Goal: Task Accomplishment & Management: Use online tool/utility

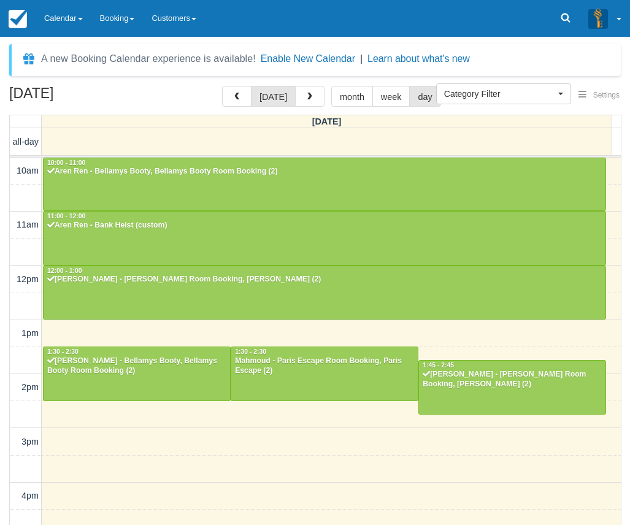
select select
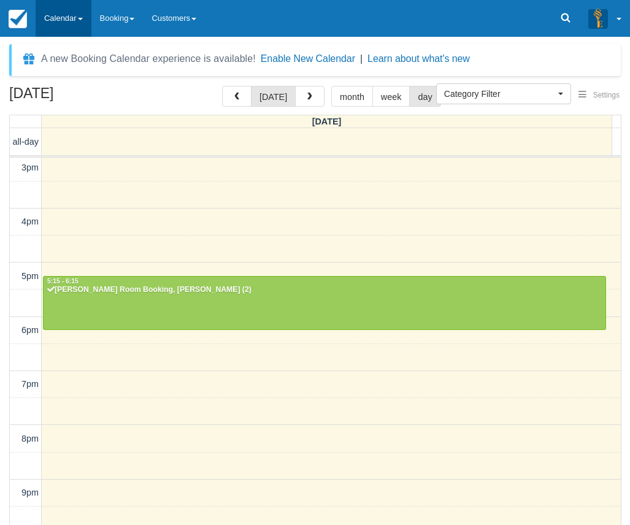
click at [79, 9] on link "Calendar" at bounding box center [64, 18] width 56 height 37
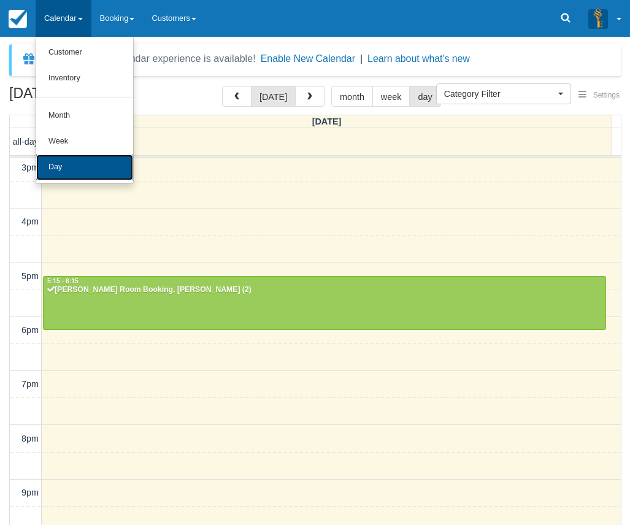
click at [63, 163] on link "Day" at bounding box center [84, 168] width 97 height 26
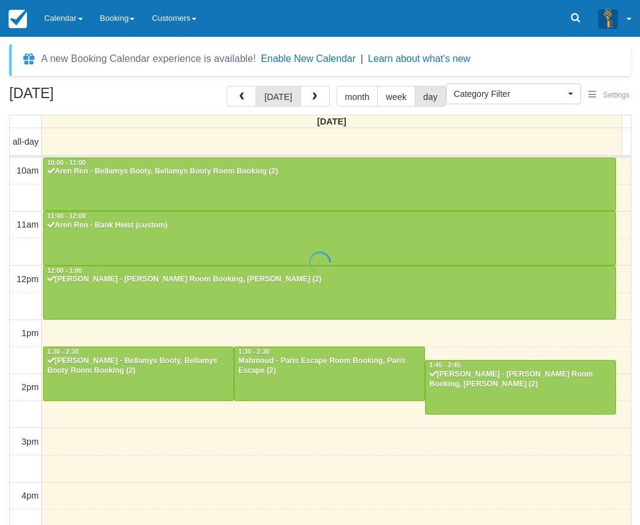
select select
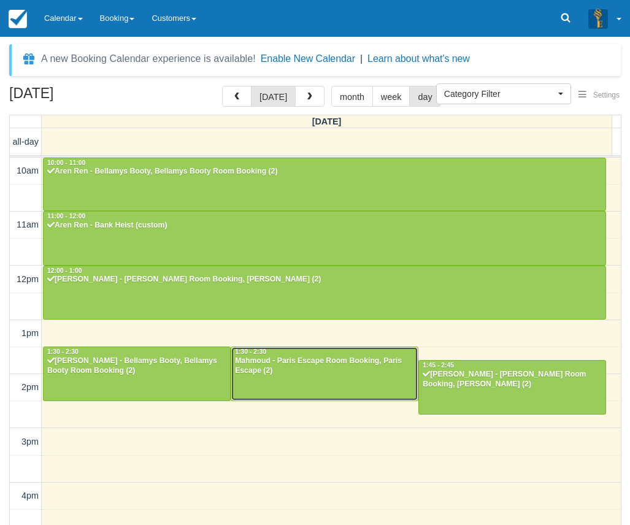
click at [314, 373] on div "Mahmoud - Paris Escape Room Booking, Paris Escape (2)" at bounding box center [324, 367] width 180 height 20
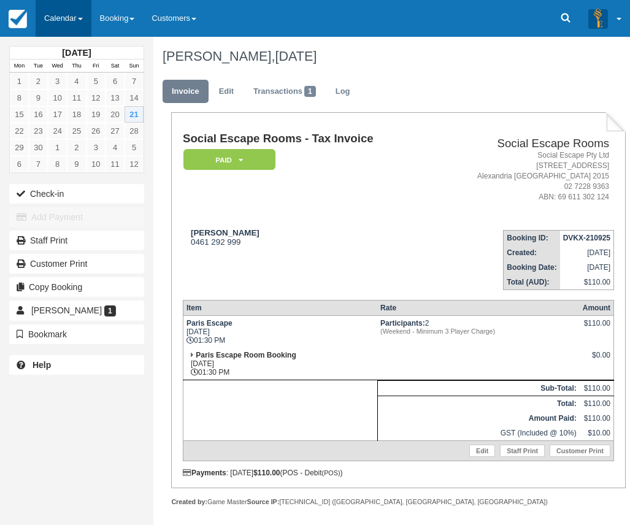
click at [58, 25] on link "Calendar" at bounding box center [64, 18] width 56 height 37
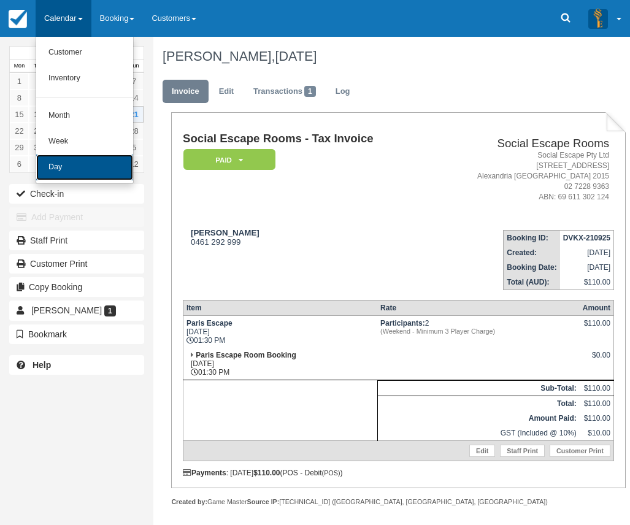
click at [61, 160] on link "Day" at bounding box center [84, 168] width 97 height 26
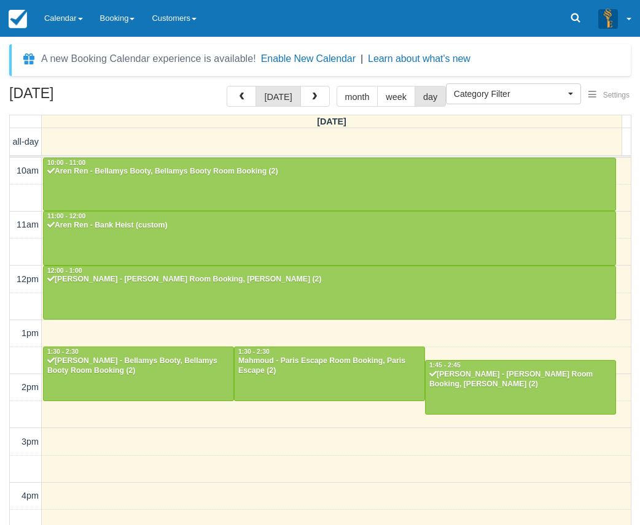
select select
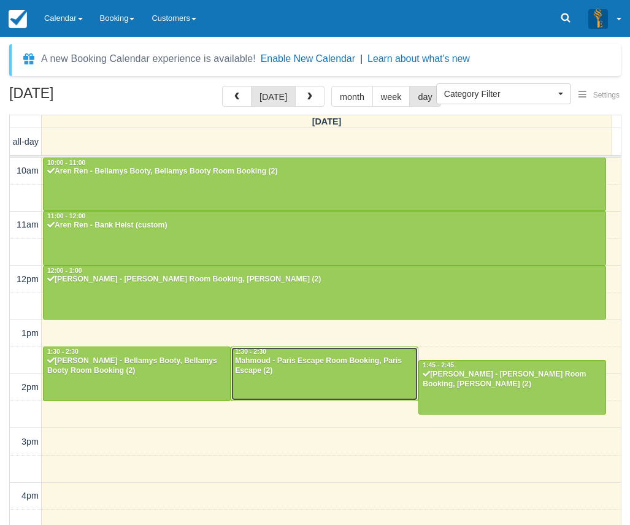
click at [311, 369] on div "Mahmoud - Paris Escape Room Booking, Paris Escape (2)" at bounding box center [324, 367] width 180 height 20
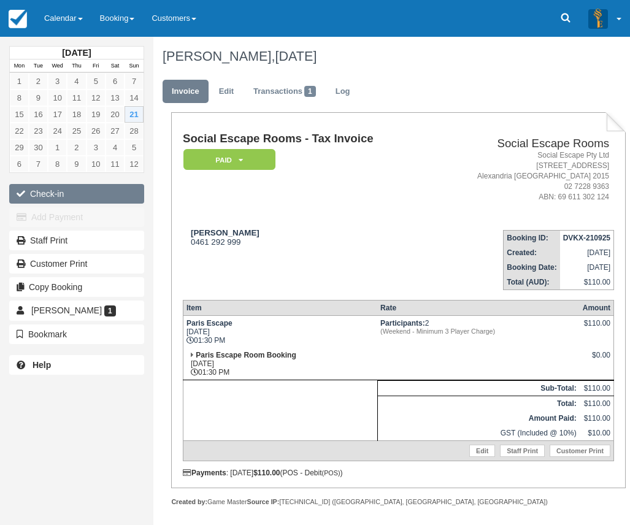
click at [63, 196] on button "Check-in" at bounding box center [76, 194] width 135 height 20
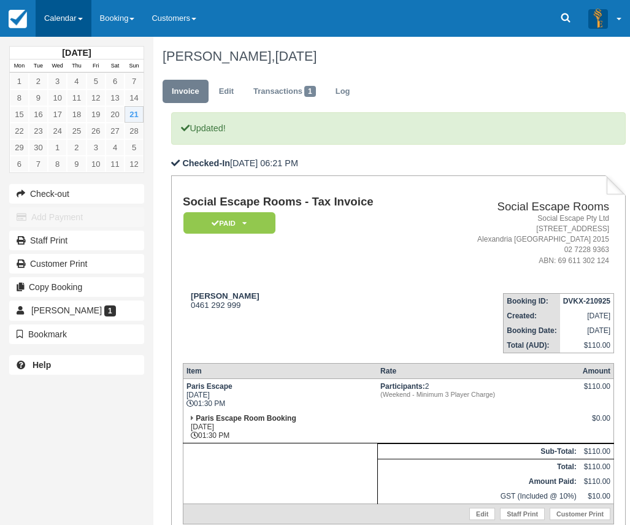
click at [78, 19] on link "Calendar" at bounding box center [64, 18] width 56 height 37
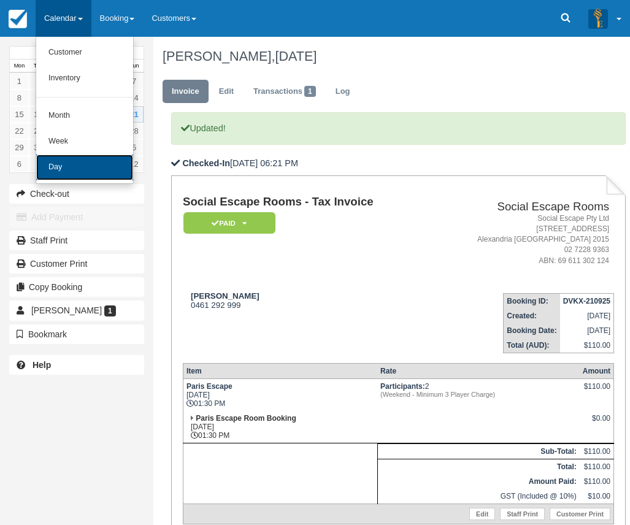
click at [65, 168] on link "Day" at bounding box center [84, 168] width 97 height 26
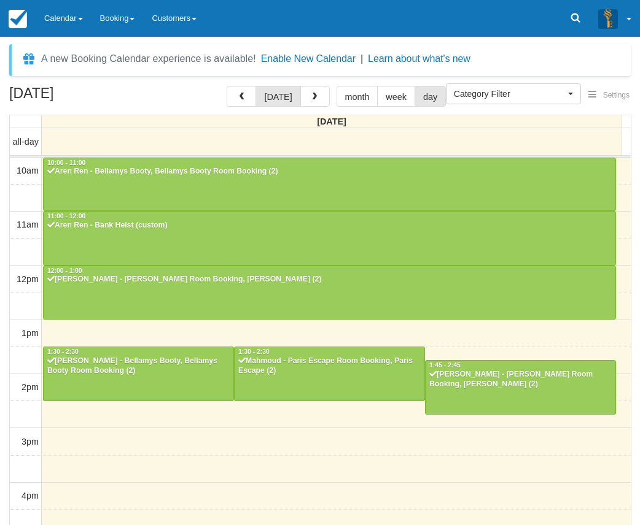
select select
